Goal: Feedback & Contribution: Leave review/rating

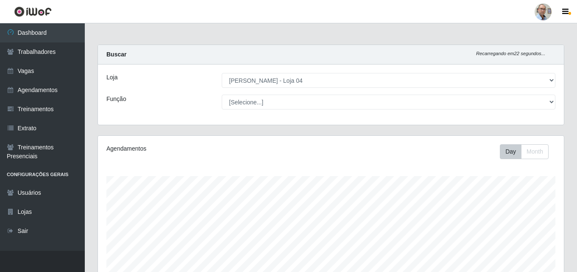
select select "251"
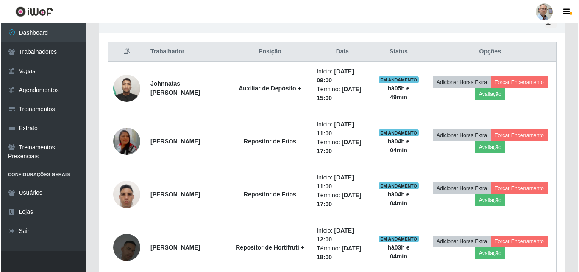
scroll to position [176, 466]
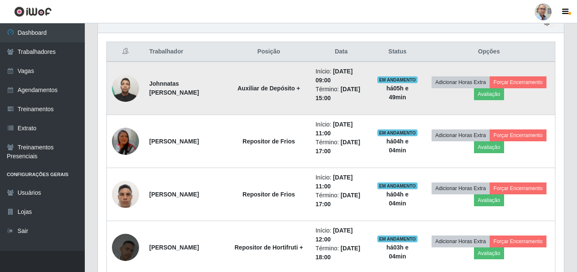
click at [131, 89] on img at bounding box center [125, 88] width 27 height 36
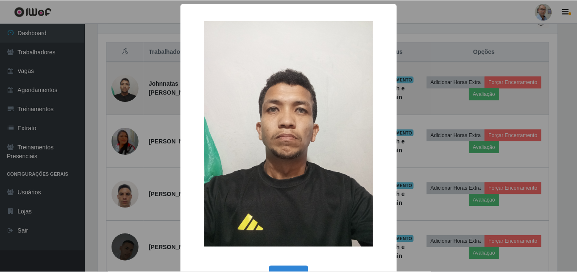
scroll to position [176, 461]
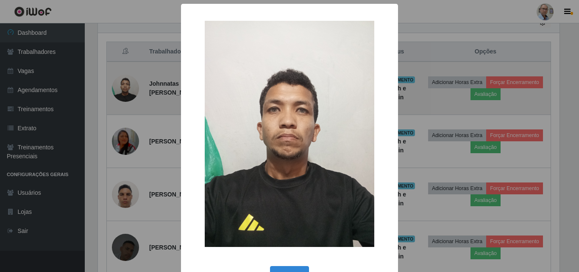
click at [131, 89] on div "× OK Cancel" at bounding box center [289, 136] width 579 height 272
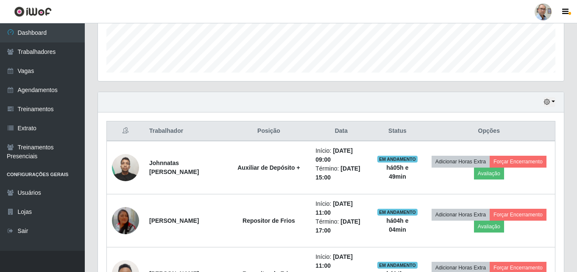
scroll to position [225, 0]
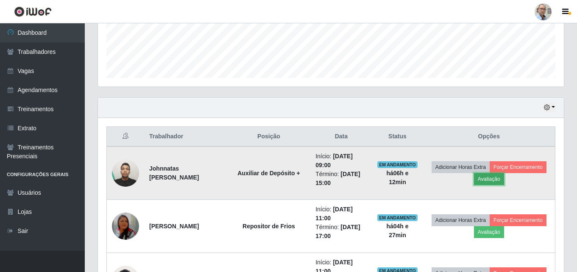
click at [504, 177] on button "Avaliação" at bounding box center [489, 179] width 30 height 12
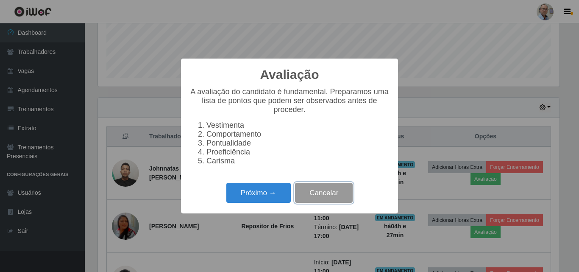
click at [319, 193] on button "Cancelar" at bounding box center [324, 193] width 58 height 20
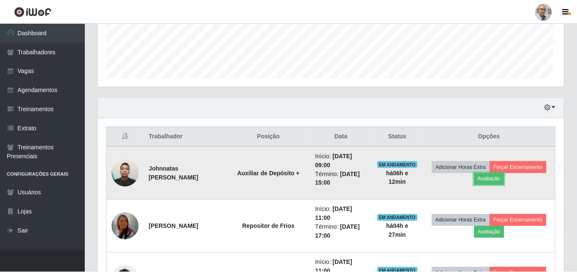
scroll to position [176, 466]
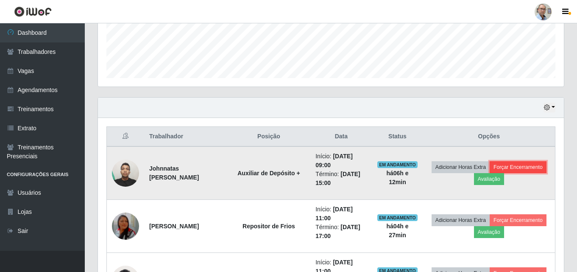
click at [489, 173] on button "Forçar Encerramento" at bounding box center [517, 167] width 57 height 12
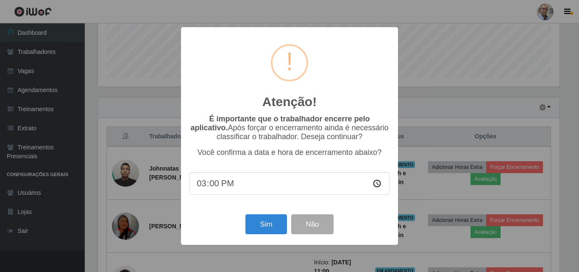
click at [216, 189] on input "15:00" at bounding box center [289, 183] width 200 height 22
type input "15:20"
click at [255, 227] on button "Sim" at bounding box center [265, 224] width 41 height 20
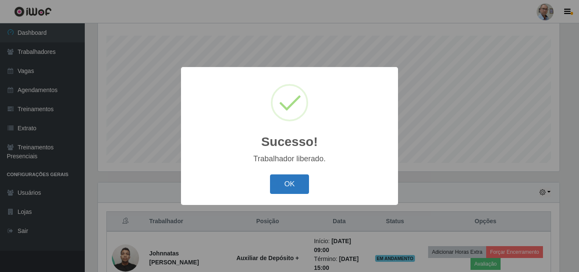
click at [290, 187] on button "OK" at bounding box center [289, 184] width 39 height 20
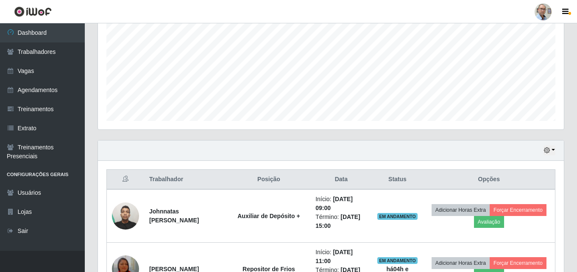
scroll to position [267, 0]
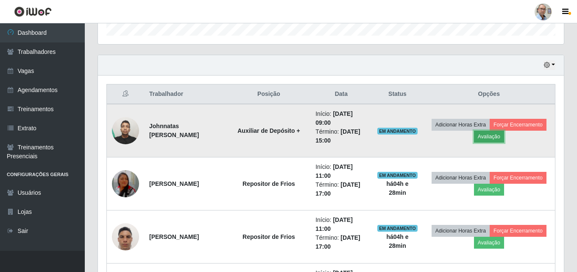
click at [504, 142] on button "Avaliação" at bounding box center [489, 136] width 30 height 12
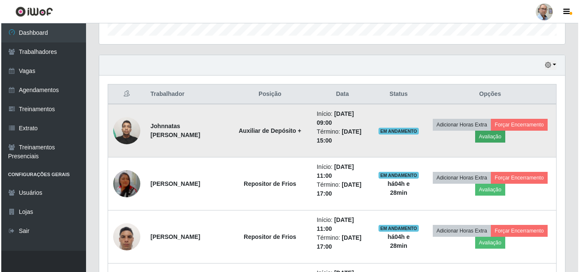
scroll to position [176, 461]
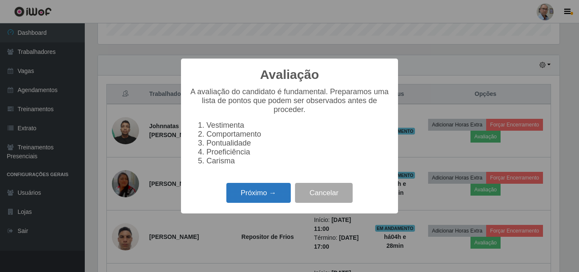
click at [236, 200] on button "Próximo →" at bounding box center [258, 193] width 64 height 20
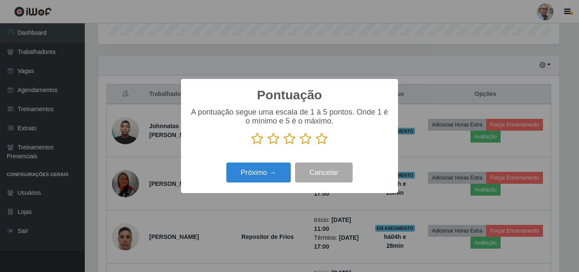
click at [326, 143] on icon at bounding box center [322, 138] width 12 height 13
click at [316, 145] on input "radio" at bounding box center [316, 145] width 0 height 0
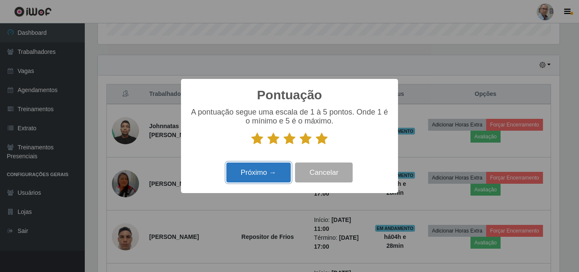
click at [271, 166] on button "Próximo →" at bounding box center [258, 172] width 64 height 20
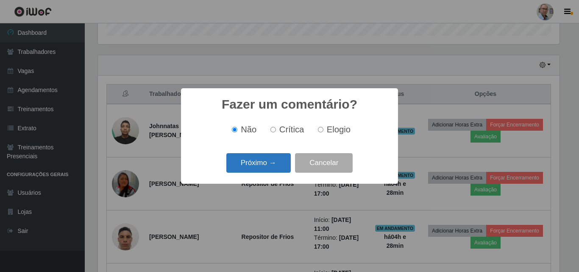
click at [267, 171] on button "Próximo →" at bounding box center [258, 163] width 64 height 20
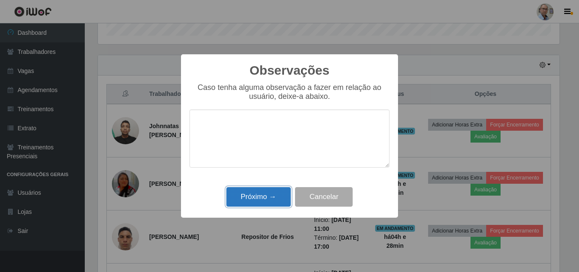
click at [257, 196] on button "Próximo →" at bounding box center [258, 197] width 64 height 20
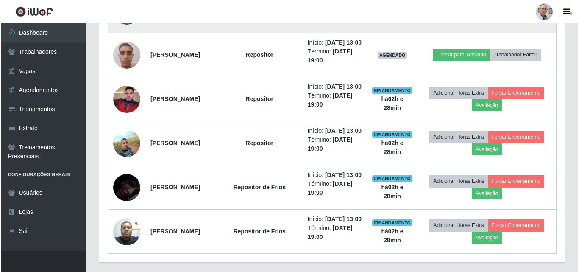
scroll to position [606, 0]
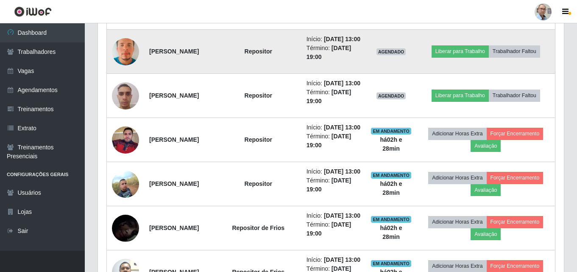
click at [121, 76] on img at bounding box center [125, 52] width 27 height 48
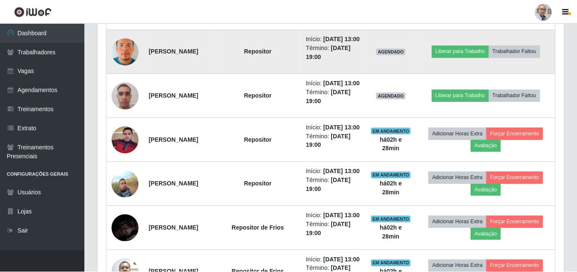
scroll to position [176, 461]
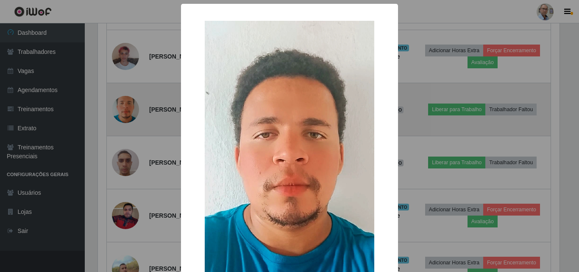
click at [121, 110] on div "× OK Cancel" at bounding box center [289, 136] width 579 height 272
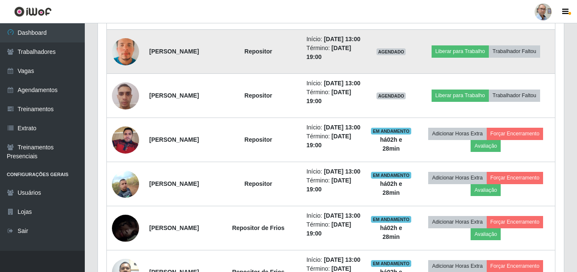
scroll to position [176, 466]
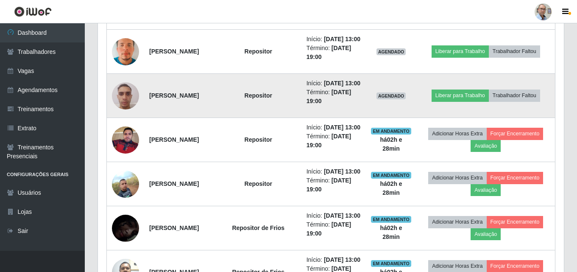
click at [129, 114] on img at bounding box center [125, 96] width 27 height 36
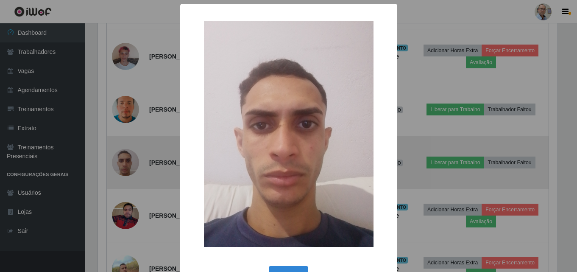
scroll to position [0, 0]
click at [129, 153] on div "× OK Cancel" at bounding box center [289, 136] width 579 height 272
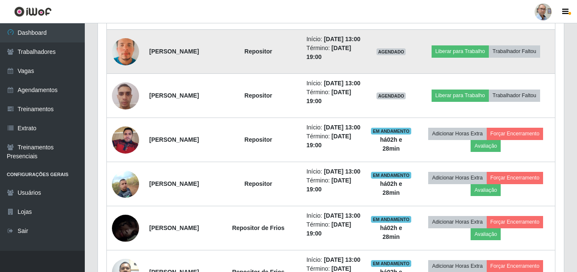
click at [130, 76] on img at bounding box center [125, 52] width 27 height 48
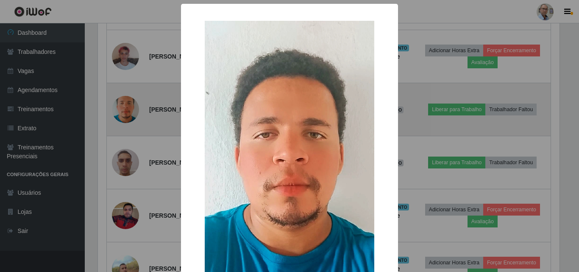
click at [130, 115] on div "× OK Cancel" at bounding box center [289, 136] width 579 height 272
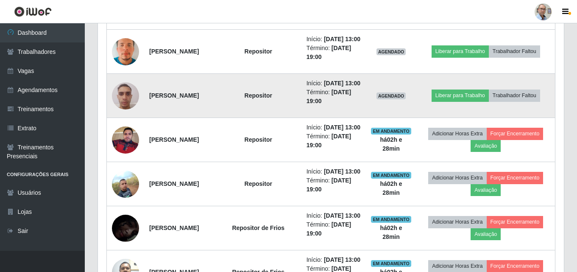
click at [127, 114] on img at bounding box center [125, 96] width 27 height 36
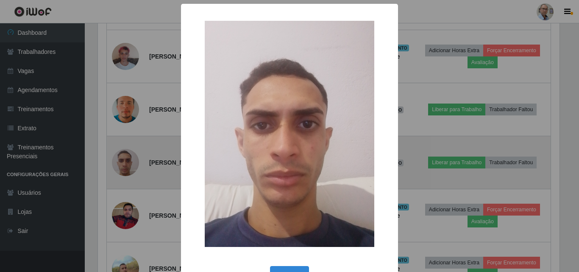
click at [127, 166] on div "× OK Cancel" at bounding box center [289, 136] width 579 height 272
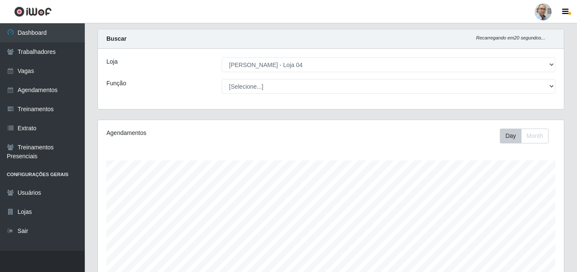
scroll to position [13, 0]
